Goal: Task Accomplishment & Management: Use online tool/utility

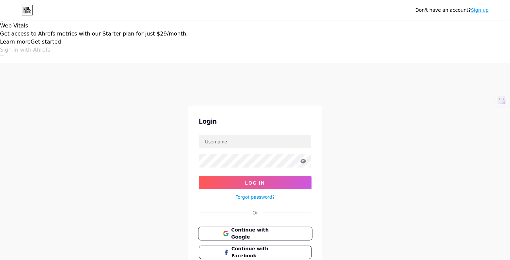
click at [267, 227] on span "Continue with Google" at bounding box center [259, 234] width 56 height 14
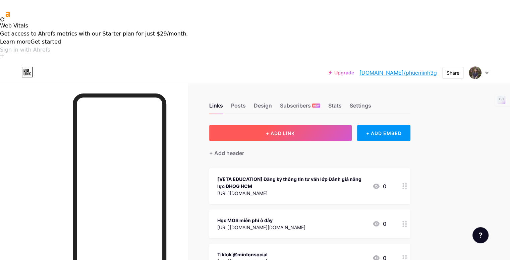
click at [296, 125] on button "+ ADD LINK" at bounding box center [280, 133] width 142 height 16
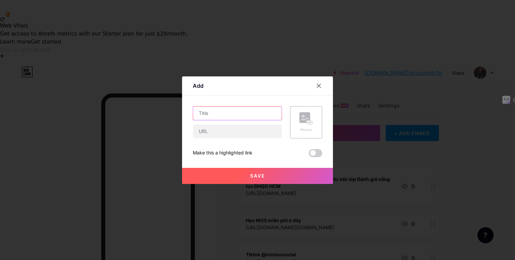
click at [236, 115] on input "text" at bounding box center [237, 113] width 88 height 13
paste input "https://bit.ly/mintonsocial"
type input "https://bit.ly/mintonsocial"
click at [199, 108] on input "text" at bounding box center [237, 113] width 88 height 13
paste input "Đăng ký tham gia Tuần lễ nhập học tại Greenwich Việt Nam Cs. Hồ Chí Minh 16/08"
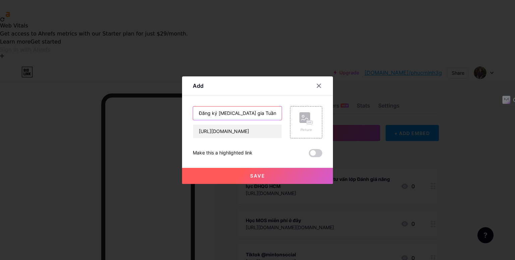
scroll to position [0, 104]
type input "Đăng ký tham gia Tuần lễ nhập học tại Greenwich Việt Nam Cs. Hồ Chí Minh 16/08"
click at [290, 177] on button "Save" at bounding box center [257, 176] width 151 height 16
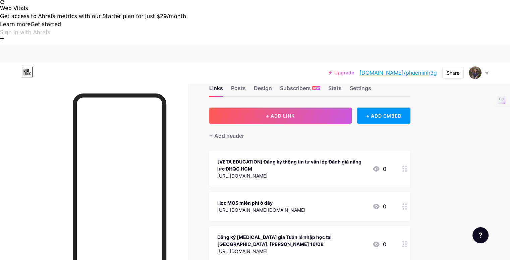
scroll to position [13, 0]
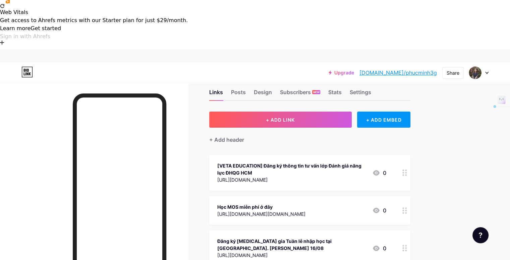
drag, startPoint x: 350, startPoint y: 194, endPoint x: 338, endPoint y: 121, distance: 73.7
click at [338, 155] on span "[VETA EDUCATION] Đăng ký thông tin tư vấn lớp Đánh giá năng lực ĐHQG HCM https:…" at bounding box center [309, 227] width 201 height 145
click at [479, 176] on div "Upgrade bio.link/phucmi... bio.link/phucminh3g Share Switch accounts mintonsoci…" at bounding box center [255, 213] width 510 height 329
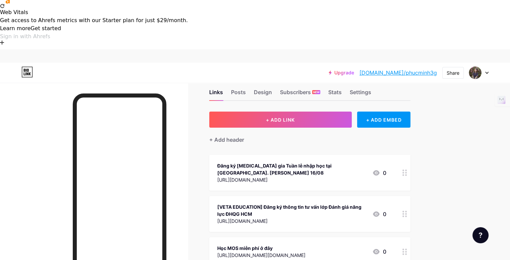
click at [426, 69] on link "bio.link/phucminh3g" at bounding box center [397, 73] width 77 height 8
